Goal: Task Accomplishment & Management: Use online tool/utility

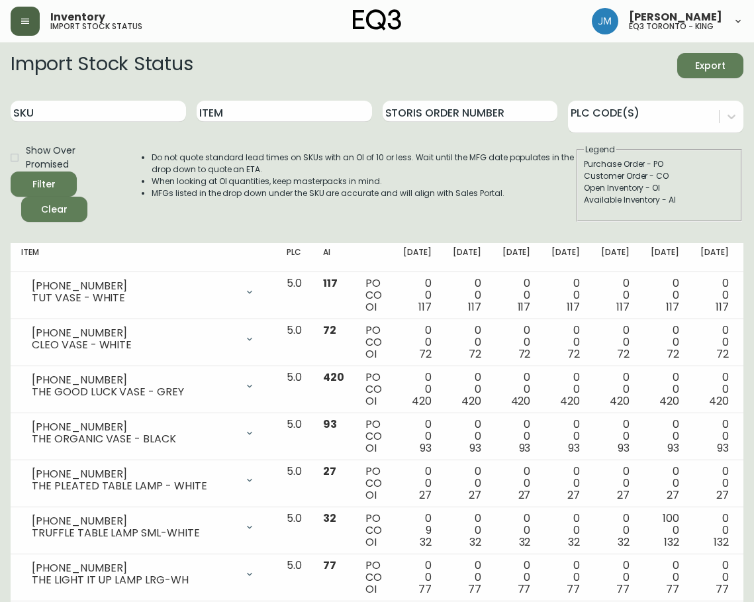
click at [21, 19] on icon "button" at bounding box center [25, 21] width 11 height 11
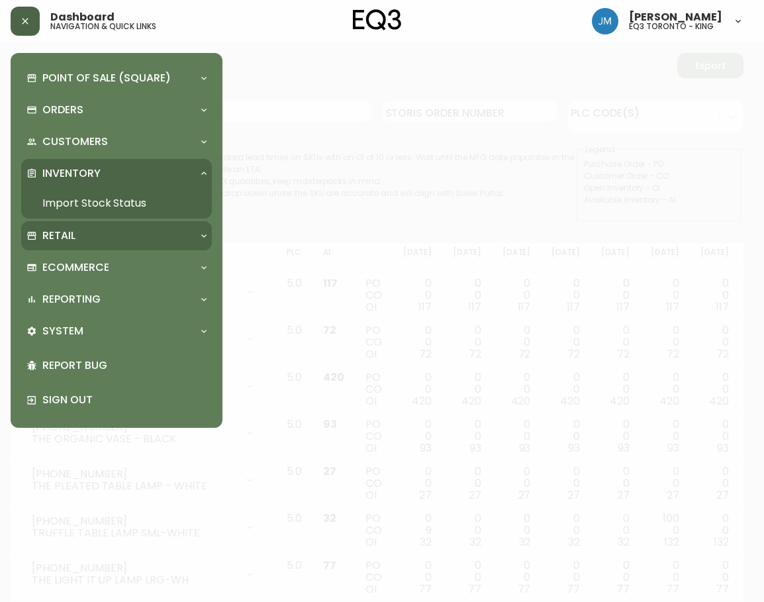
click at [97, 230] on div "Retail" at bounding box center [109, 235] width 167 height 15
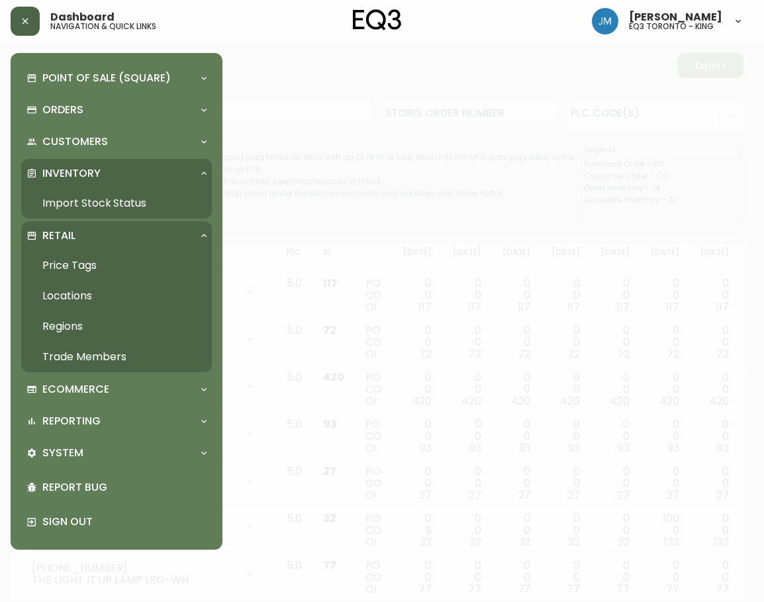
click at [92, 363] on link "Trade Members" at bounding box center [116, 357] width 191 height 30
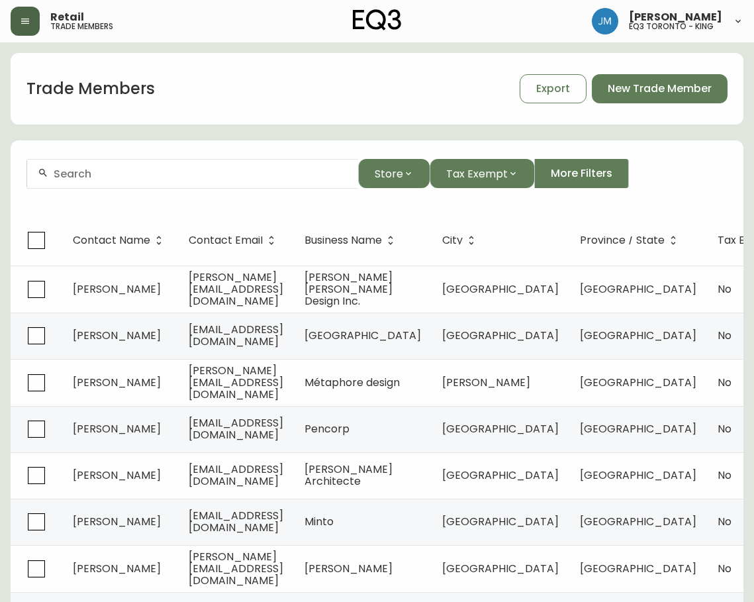
click at [17, 23] on button "button" at bounding box center [25, 21] width 29 height 29
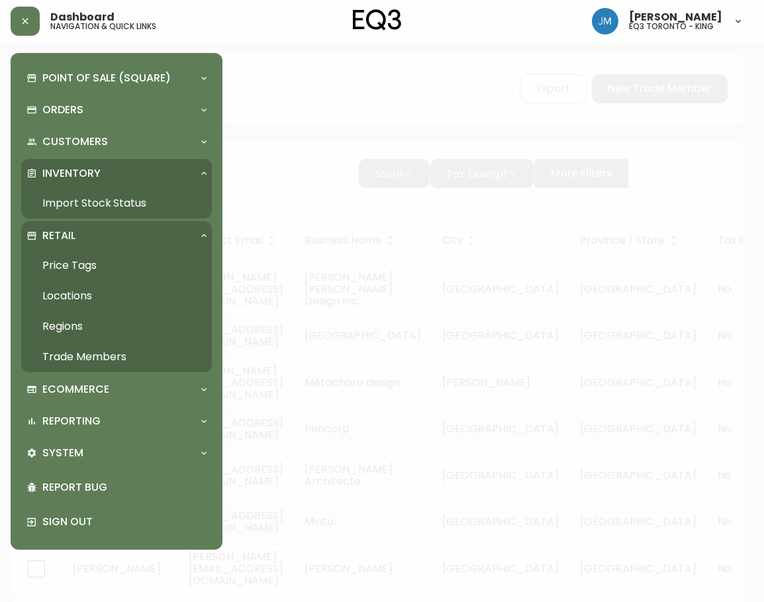
click at [110, 200] on link "Import Stock Status" at bounding box center [116, 203] width 191 height 30
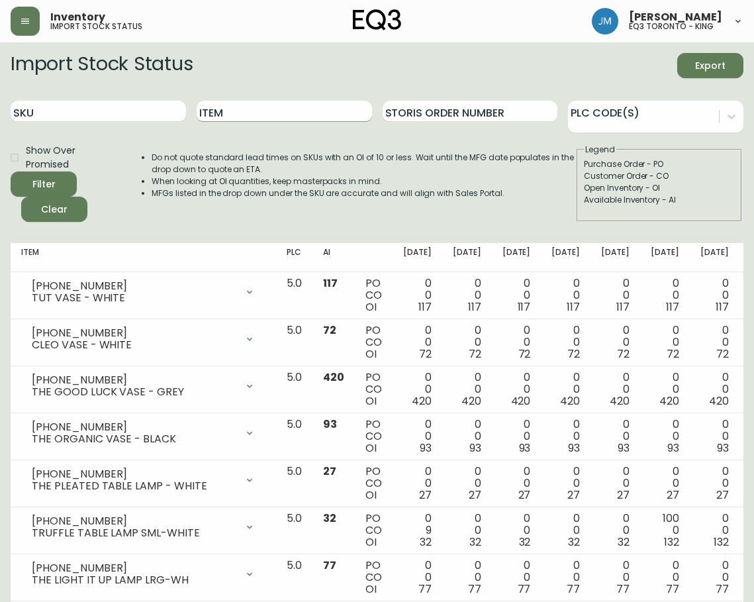
click at [295, 107] on input "Item" at bounding box center [284, 111] width 175 height 21
type input "MARBLE"
click at [11, 172] on button "Filter" at bounding box center [44, 184] width 66 height 25
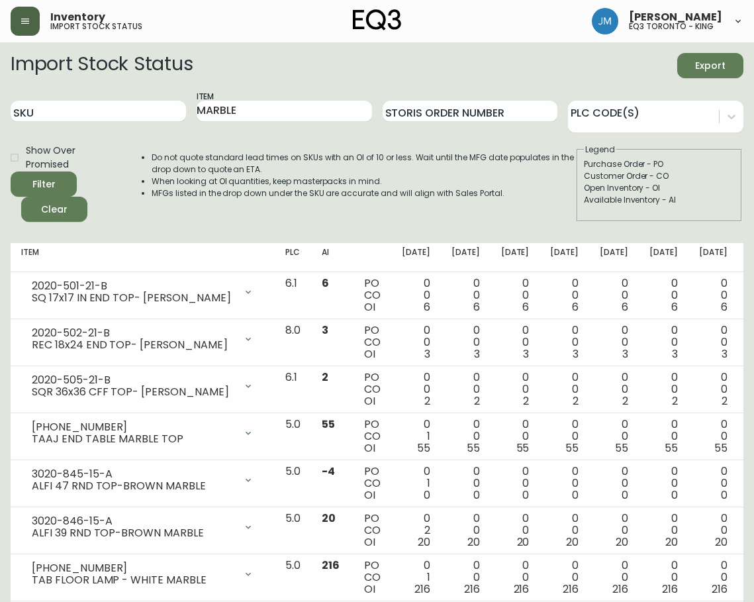
click at [29, 30] on button "button" at bounding box center [25, 21] width 29 height 29
